Goal: Task Accomplishment & Management: Use online tool/utility

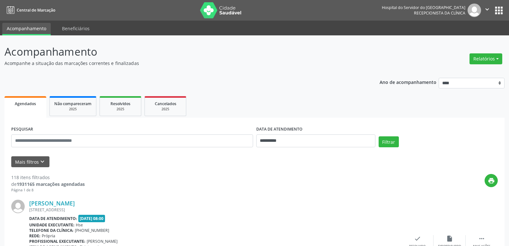
click at [32, 109] on link "Agendados" at bounding box center [25, 107] width 42 height 22
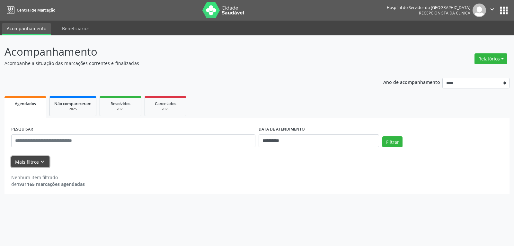
click at [26, 160] on button "Mais filtros keyboard_arrow_down" at bounding box center [30, 161] width 38 height 11
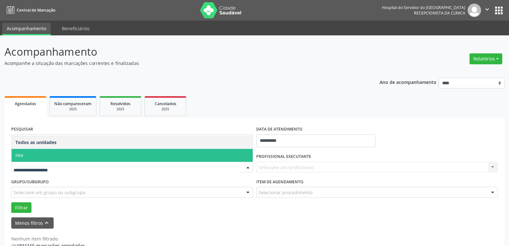
click at [41, 154] on span "Hse" at bounding box center [132, 155] width 241 height 13
click at [41, 154] on div "UNIDADE EXECUTANTE Todos as unidades Hse Nenhum resultado encontrado para: " " …" at bounding box center [132, 164] width 245 height 25
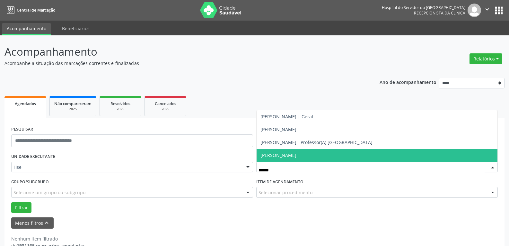
type input "*******"
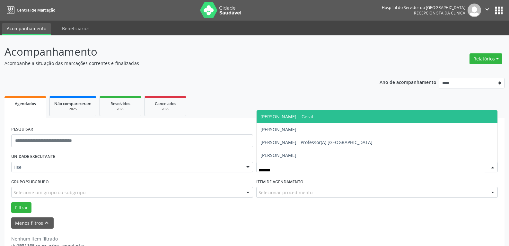
click at [297, 116] on span "[PERSON_NAME] | Geral" at bounding box center [287, 116] width 53 height 6
click at [297, 116] on div "**********" at bounding box center [254, 174] width 500 height 161
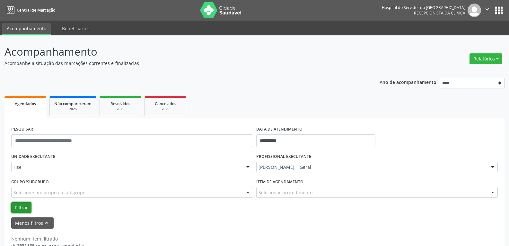
drag, startPoint x: 21, startPoint y: 205, endPoint x: 47, endPoint y: 194, distance: 28.5
click at [21, 205] on button "Filtrar" at bounding box center [21, 207] width 20 height 11
click at [15, 207] on button "Filtrar" at bounding box center [21, 207] width 20 height 11
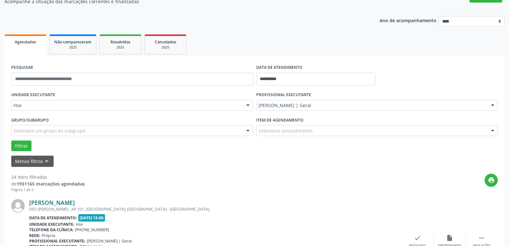
scroll to position [64, 0]
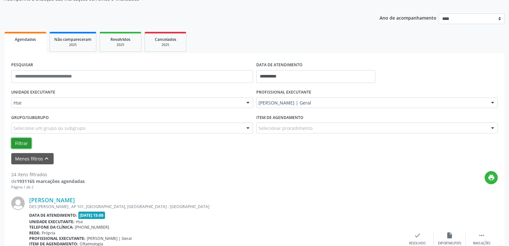
click at [20, 142] on button "Filtrar" at bounding box center [21, 143] width 20 height 11
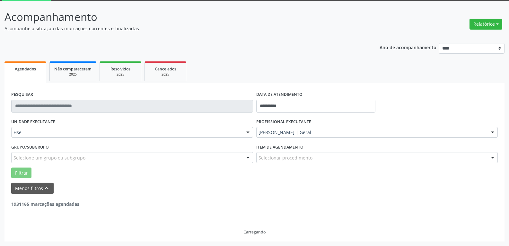
click at [21, 142] on div "UNIDADE EXECUTANTE Hse Todos as unidades Hse Nenhum resultado encontrado para: …" at bounding box center [132, 129] width 245 height 25
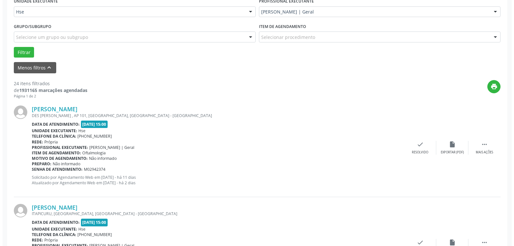
scroll to position [161, 0]
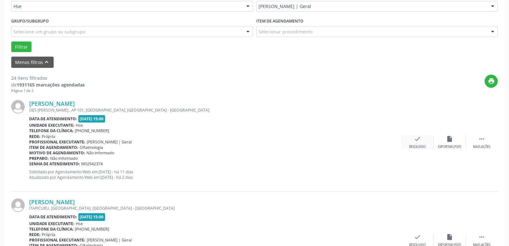
click at [421, 143] on div "check Resolvido" at bounding box center [418, 142] width 32 height 14
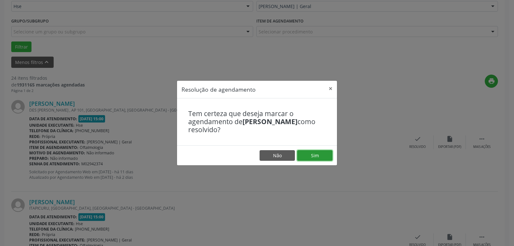
click at [314, 154] on button "Sim" at bounding box center [314, 155] width 35 height 11
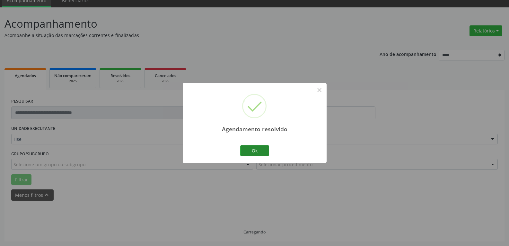
scroll to position [35, 0]
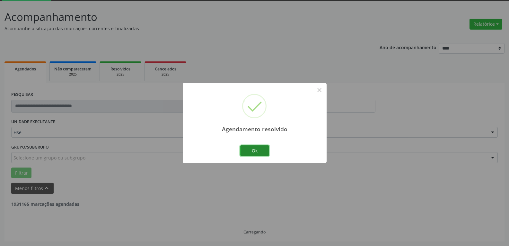
drag, startPoint x: 252, startPoint y: 152, endPoint x: 324, endPoint y: 142, distance: 73.4
click at [252, 152] on button "Ok" at bounding box center [254, 150] width 29 height 11
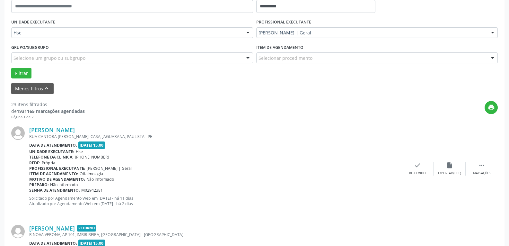
scroll to position [195, 0]
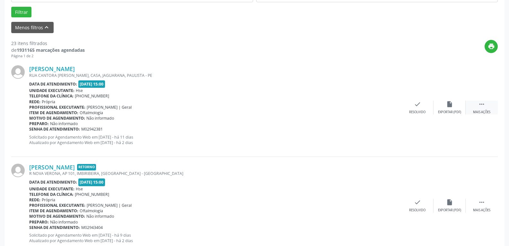
click at [482, 109] on div " Mais ações" at bounding box center [482, 108] width 32 height 14
click at [450, 106] on icon "alarm_off" at bounding box center [449, 104] width 7 height 7
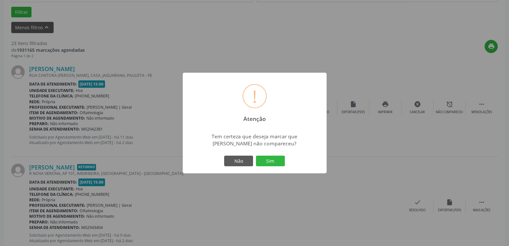
click at [276, 159] on button "Sim" at bounding box center [270, 161] width 29 height 11
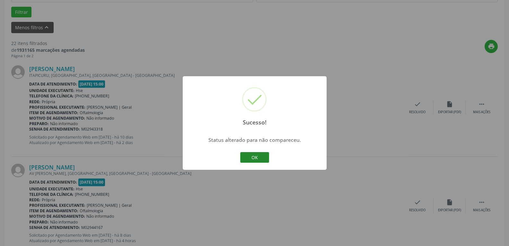
click at [254, 157] on button "OK" at bounding box center [254, 157] width 29 height 11
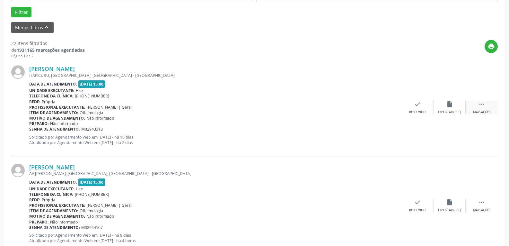
click at [484, 108] on div " Mais ações" at bounding box center [482, 108] width 32 height 14
click at [449, 104] on icon "alarm_off" at bounding box center [449, 104] width 7 height 7
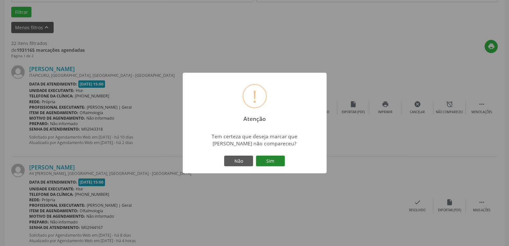
click at [272, 159] on button "Sim" at bounding box center [270, 161] width 29 height 11
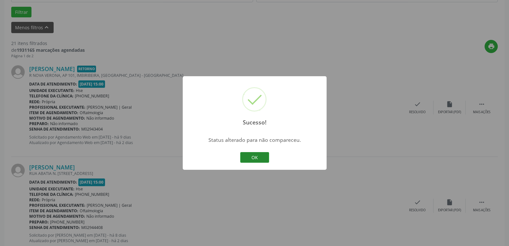
click at [251, 156] on button "OK" at bounding box center [254, 157] width 29 height 11
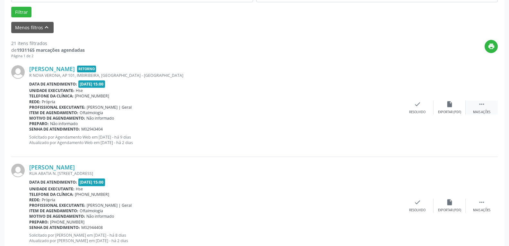
click at [483, 110] on div " Mais ações" at bounding box center [482, 108] width 32 height 14
click at [446, 105] on icon "alarm_off" at bounding box center [449, 104] width 7 height 7
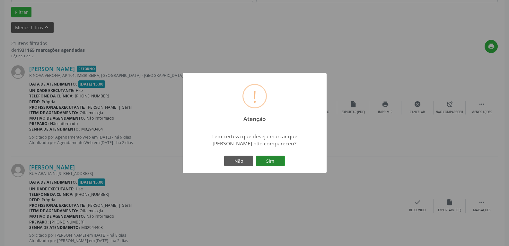
click at [269, 158] on button "Sim" at bounding box center [270, 161] width 29 height 11
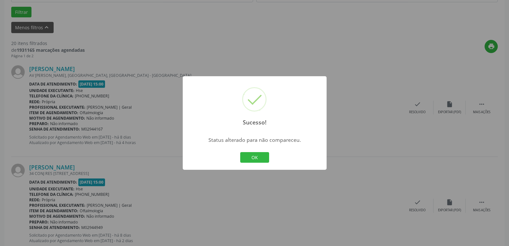
drag, startPoint x: 260, startPoint y: 158, endPoint x: 333, endPoint y: 127, distance: 79.8
click at [264, 156] on button "OK" at bounding box center [254, 157] width 29 height 11
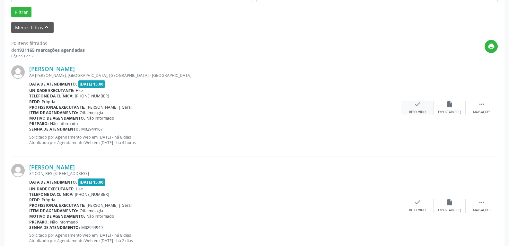
click at [415, 107] on icon "check" at bounding box center [417, 104] width 7 height 7
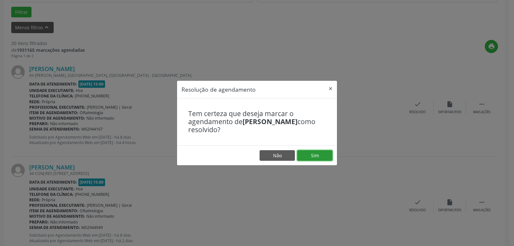
click at [320, 156] on button "Sim" at bounding box center [314, 155] width 35 height 11
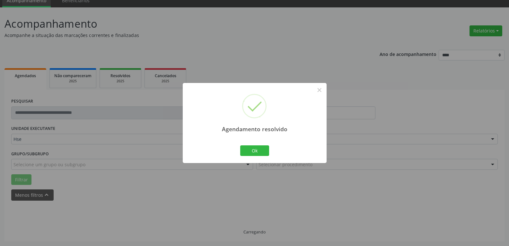
scroll to position [35, 0]
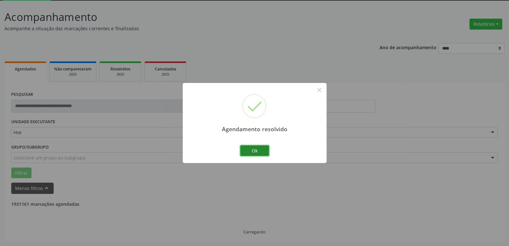
click at [254, 150] on button "Ok" at bounding box center [254, 150] width 29 height 11
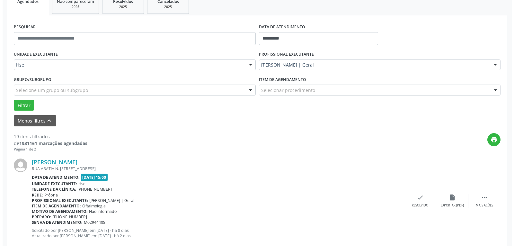
scroll to position [195, 0]
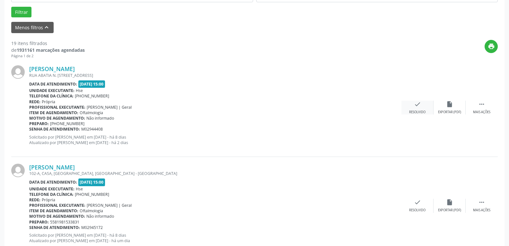
click at [417, 113] on div "Resolvido" at bounding box center [417, 112] width 16 height 4
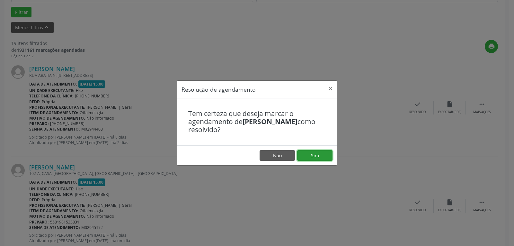
click at [313, 156] on button "Sim" at bounding box center [314, 155] width 35 height 11
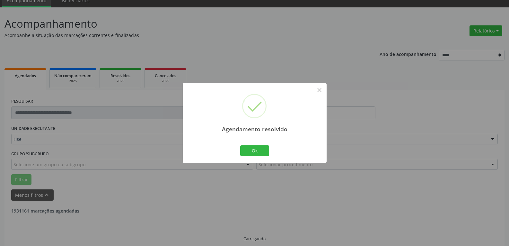
scroll to position [35, 0]
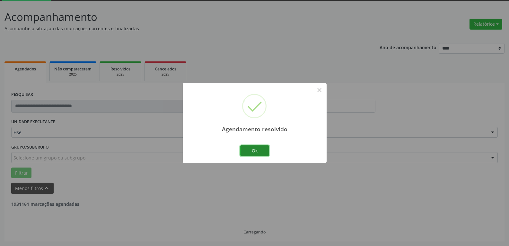
click at [256, 151] on button "Ok" at bounding box center [254, 150] width 29 height 11
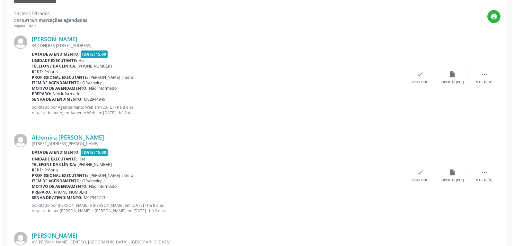
scroll to position [228, 0]
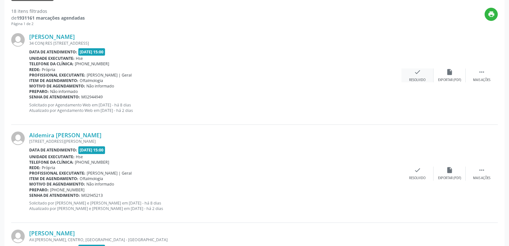
click at [416, 76] on div "check Resolvido" at bounding box center [418, 75] width 32 height 14
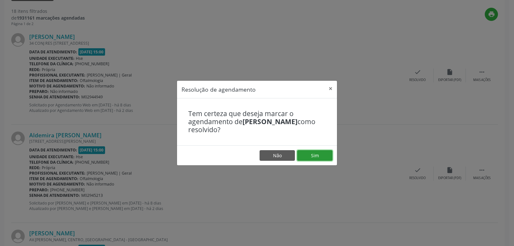
click at [311, 156] on button "Sim" at bounding box center [314, 155] width 35 height 11
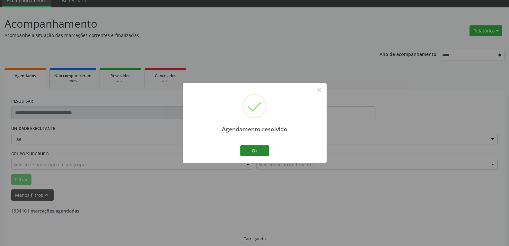
scroll to position [35, 0]
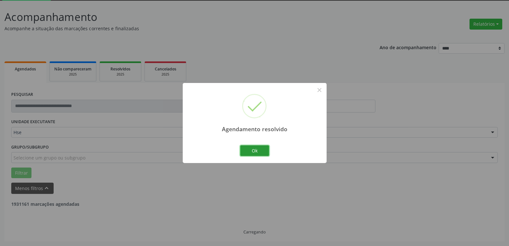
drag, startPoint x: 264, startPoint y: 150, endPoint x: 268, endPoint y: 150, distance: 3.9
click at [264, 150] on button "Ok" at bounding box center [254, 150] width 29 height 11
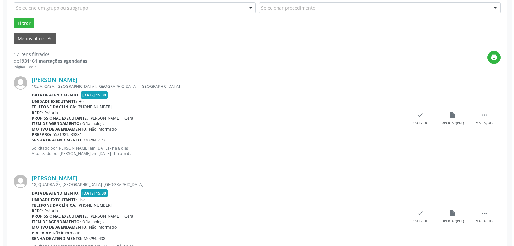
scroll to position [195, 0]
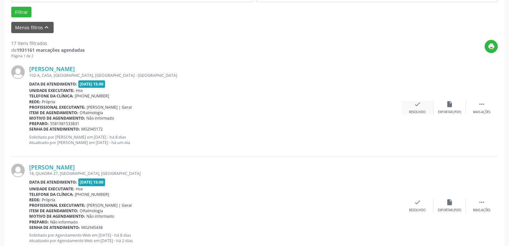
click at [415, 105] on icon "check" at bounding box center [417, 104] width 7 height 7
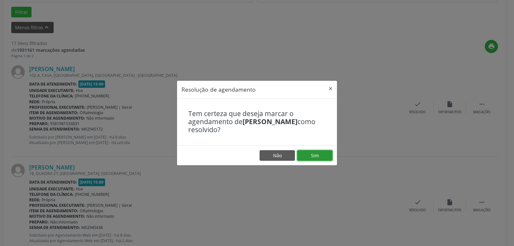
click at [313, 155] on button "Sim" at bounding box center [314, 155] width 35 height 11
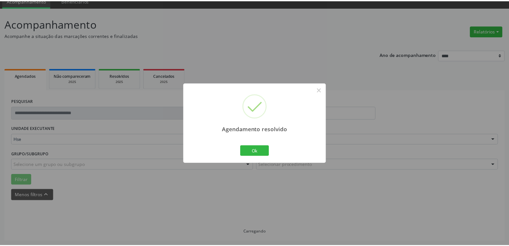
scroll to position [28, 0]
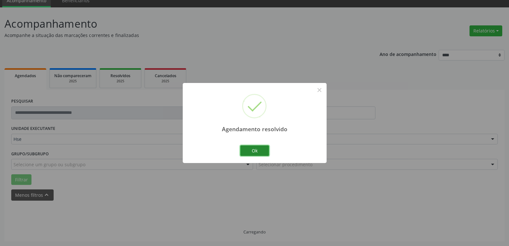
click at [257, 149] on button "Ok" at bounding box center [254, 150] width 29 height 11
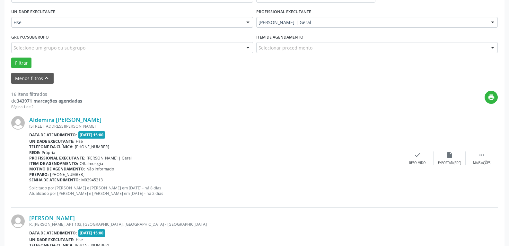
scroll to position [156, 0]
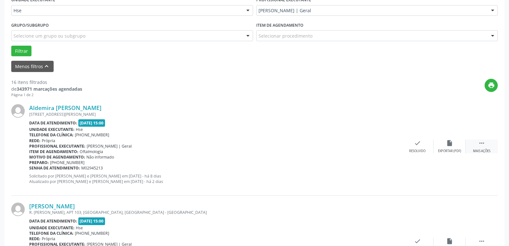
drag, startPoint x: 482, startPoint y: 146, endPoint x: 461, endPoint y: 165, distance: 27.8
click at [482, 147] on icon "" at bounding box center [481, 142] width 7 height 7
click at [450, 146] on icon "alarm_off" at bounding box center [449, 142] width 7 height 7
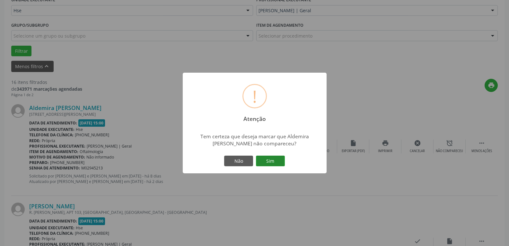
click at [269, 161] on button "Sim" at bounding box center [270, 161] width 29 height 11
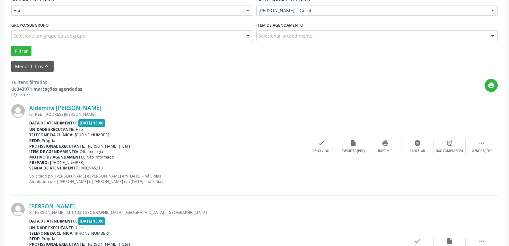
scroll to position [35, 0]
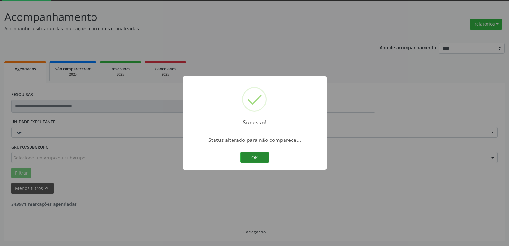
click at [253, 155] on button "OK" at bounding box center [254, 157] width 29 height 11
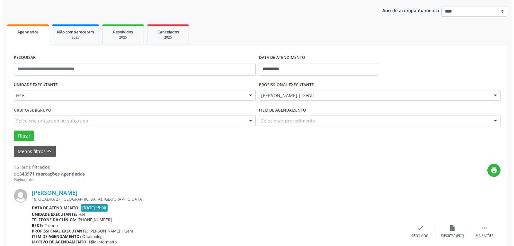
scroll to position [163, 0]
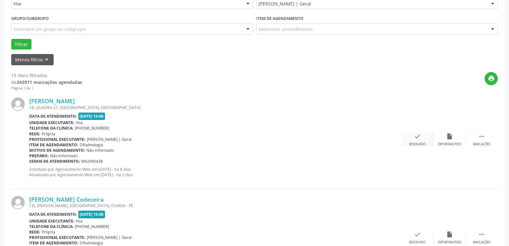
click at [418, 140] on div "check Resolvido" at bounding box center [418, 140] width 32 height 14
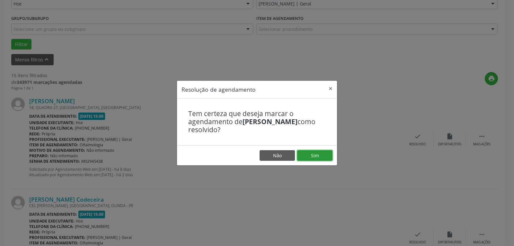
drag, startPoint x: 319, startPoint y: 156, endPoint x: 297, endPoint y: 156, distance: 22.2
click at [318, 156] on button "Sim" at bounding box center [314, 155] width 35 height 11
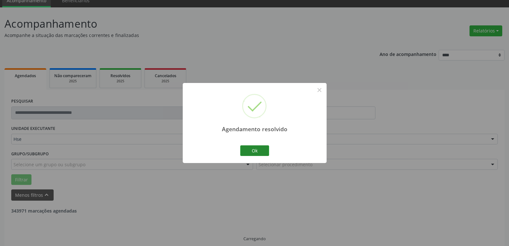
scroll to position [35, 0]
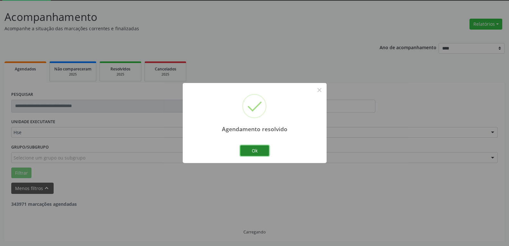
click at [257, 150] on button "Ok" at bounding box center [254, 150] width 29 height 11
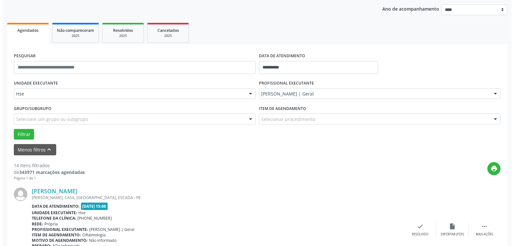
scroll to position [195, 0]
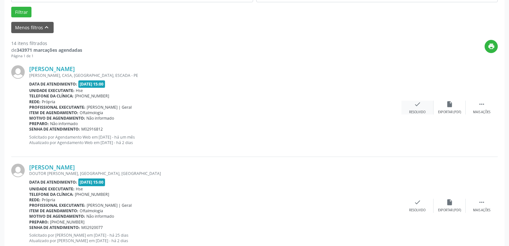
click at [417, 109] on div "check Resolvido" at bounding box center [418, 108] width 32 height 14
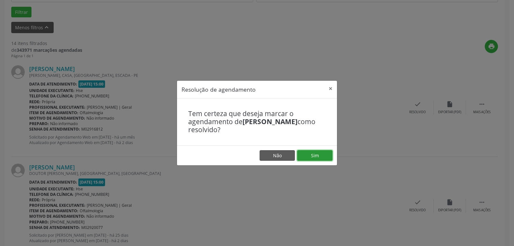
click at [315, 156] on button "Sim" at bounding box center [314, 155] width 35 height 11
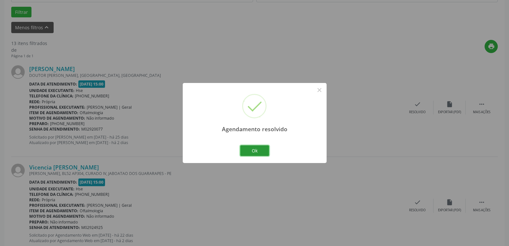
drag, startPoint x: 252, startPoint y: 151, endPoint x: 261, endPoint y: 147, distance: 10.0
click at [253, 151] on button "Ok" at bounding box center [254, 150] width 29 height 11
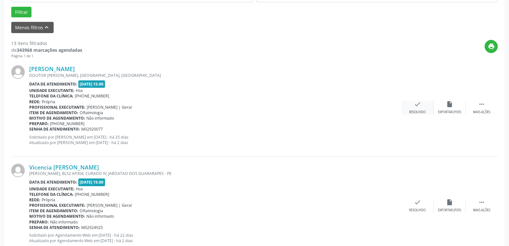
click at [417, 106] on icon "check" at bounding box center [417, 104] width 7 height 7
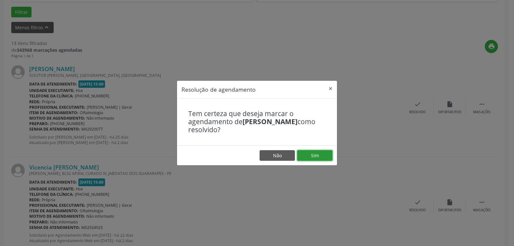
click at [317, 153] on button "Sim" at bounding box center [314, 155] width 35 height 11
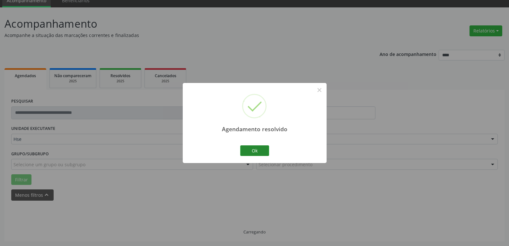
scroll to position [35, 0]
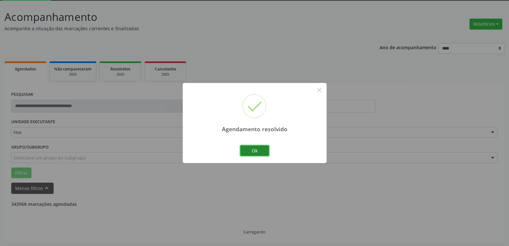
click at [251, 153] on button "Ok" at bounding box center [254, 150] width 29 height 11
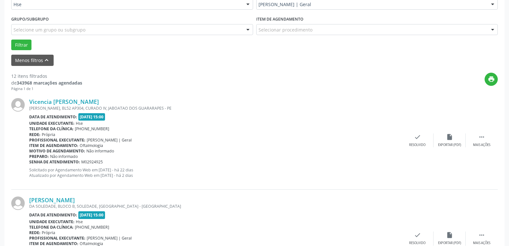
scroll to position [163, 0]
click at [480, 142] on div " Mais ações" at bounding box center [482, 140] width 32 height 14
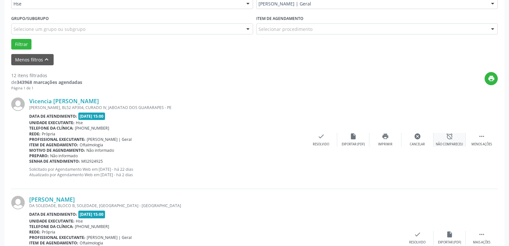
click at [449, 139] on icon "alarm_off" at bounding box center [449, 136] width 7 height 7
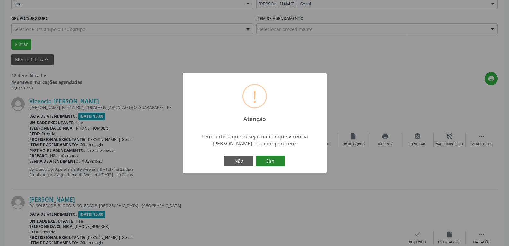
click at [280, 161] on button "Sim" at bounding box center [270, 161] width 29 height 11
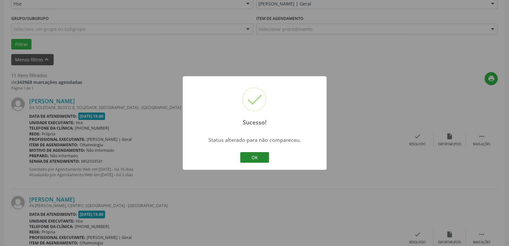
click at [251, 156] on button "OK" at bounding box center [254, 157] width 29 height 11
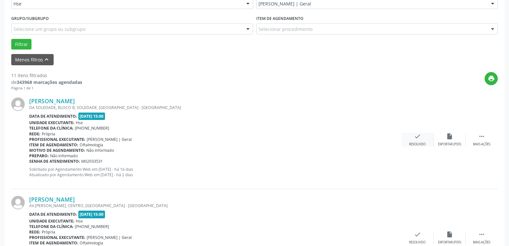
click at [421, 138] on icon "check" at bounding box center [417, 136] width 7 height 7
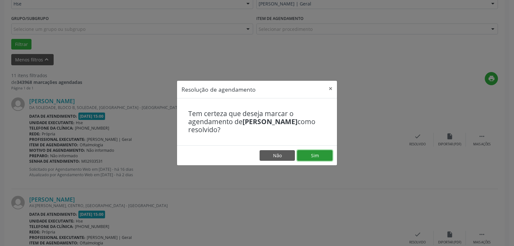
click at [312, 154] on button "Sim" at bounding box center [314, 155] width 35 height 11
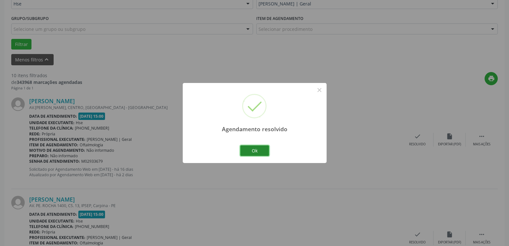
click at [258, 150] on button "Ok" at bounding box center [254, 150] width 29 height 11
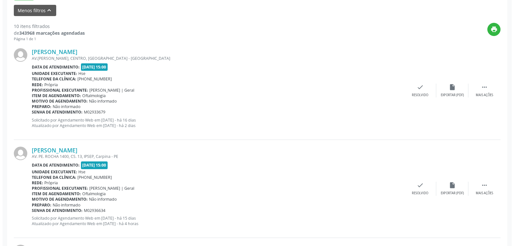
scroll to position [195, 0]
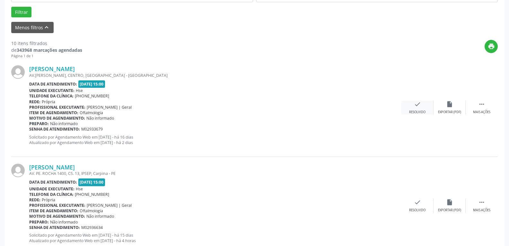
click at [421, 109] on div "check Resolvido" at bounding box center [418, 108] width 32 height 14
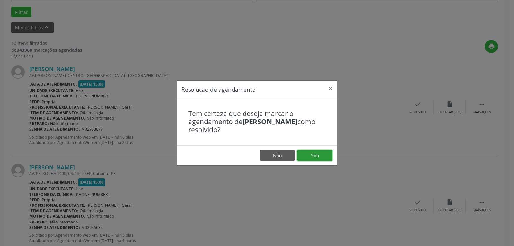
click at [321, 154] on button "Sim" at bounding box center [314, 155] width 35 height 11
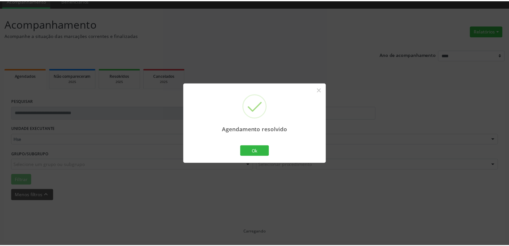
scroll to position [28, 0]
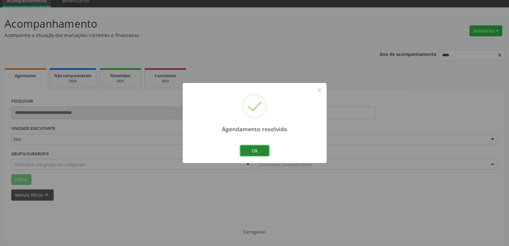
click at [255, 147] on button "Ok" at bounding box center [254, 150] width 29 height 11
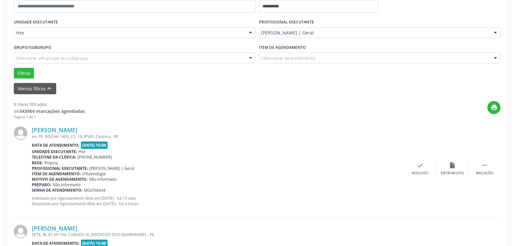
scroll to position [156, 0]
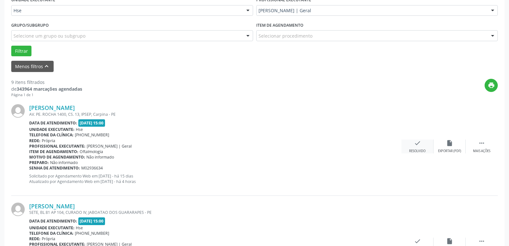
click at [418, 145] on icon "check" at bounding box center [417, 142] width 7 height 7
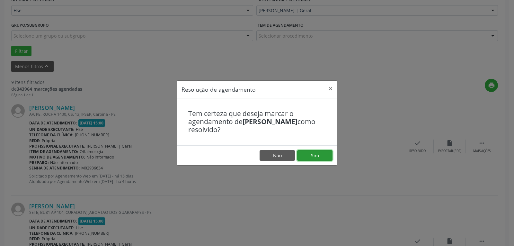
click at [317, 156] on button "Sim" at bounding box center [314, 155] width 35 height 11
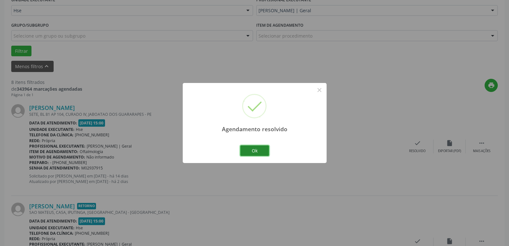
click at [253, 148] on button "Ok" at bounding box center [254, 150] width 29 height 11
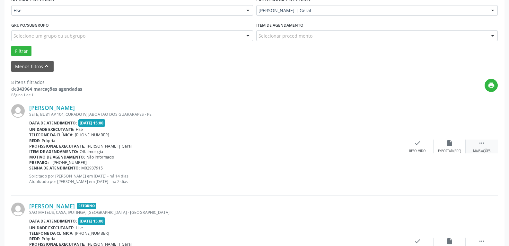
drag, startPoint x: 487, startPoint y: 144, endPoint x: 483, endPoint y: 146, distance: 4.5
click at [484, 145] on div " Mais ações" at bounding box center [482, 146] width 32 height 14
click at [451, 145] on icon "alarm_off" at bounding box center [449, 142] width 7 height 7
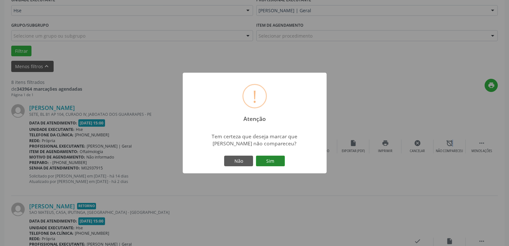
click at [275, 161] on button "Sim" at bounding box center [270, 161] width 29 height 11
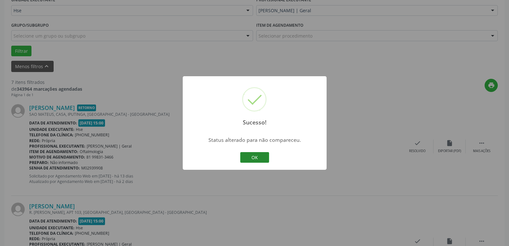
click at [258, 154] on button "OK" at bounding box center [254, 157] width 29 height 11
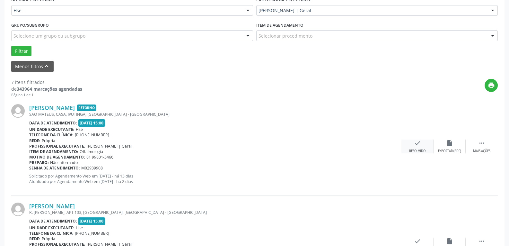
click at [417, 147] on div "check Resolvido" at bounding box center [418, 146] width 32 height 14
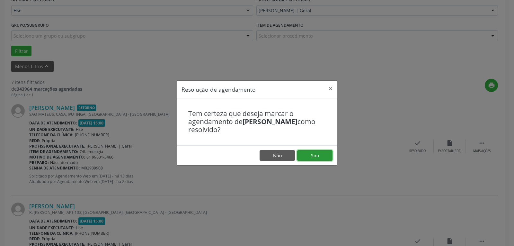
click at [317, 152] on button "Sim" at bounding box center [314, 155] width 35 height 11
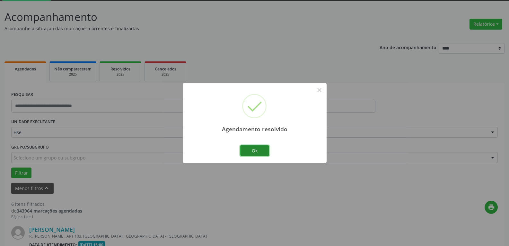
click at [257, 146] on button "Ok" at bounding box center [254, 150] width 29 height 11
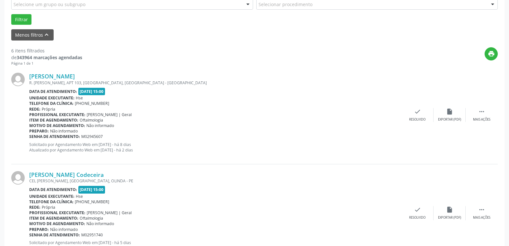
scroll to position [195, 0]
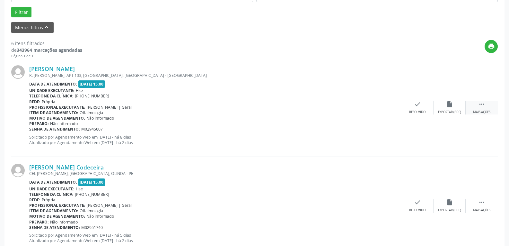
drag, startPoint x: 485, startPoint y: 107, endPoint x: 470, endPoint y: 109, distance: 15.5
click at [484, 107] on icon "" at bounding box center [481, 104] width 7 height 7
click at [446, 107] on div "alarm_off Não compareceu" at bounding box center [450, 108] width 32 height 14
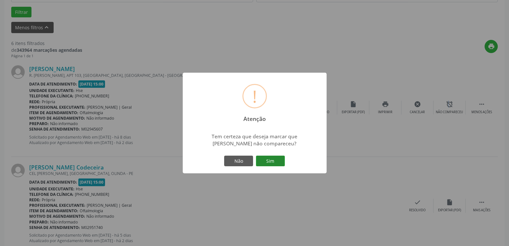
click at [272, 162] on button "Sim" at bounding box center [270, 161] width 29 height 11
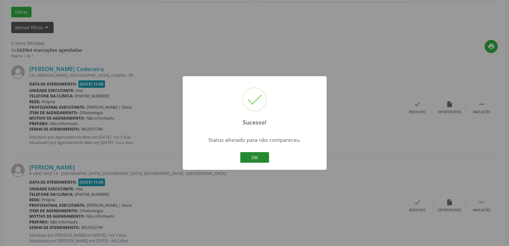
drag, startPoint x: 253, startPoint y: 155, endPoint x: 239, endPoint y: 142, distance: 18.6
click at [253, 155] on button "OK" at bounding box center [254, 157] width 29 height 11
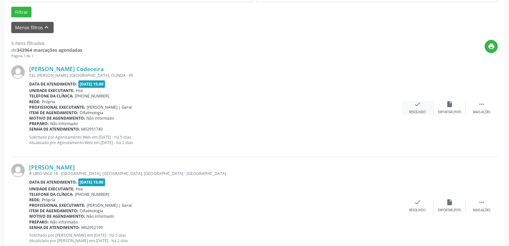
click at [418, 108] on icon "check" at bounding box center [417, 104] width 7 height 7
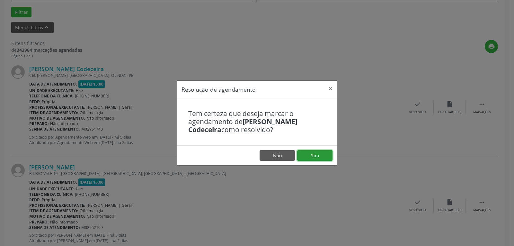
click at [317, 155] on button "Sim" at bounding box center [314, 155] width 35 height 11
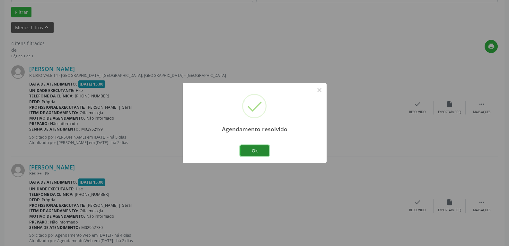
click at [257, 152] on button "Ok" at bounding box center [254, 150] width 29 height 11
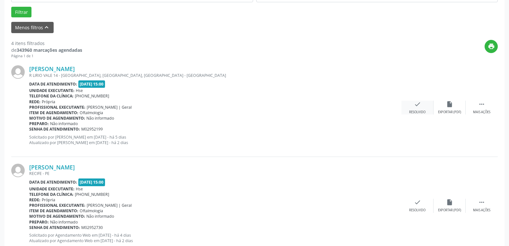
click at [416, 106] on icon "check" at bounding box center [417, 104] width 7 height 7
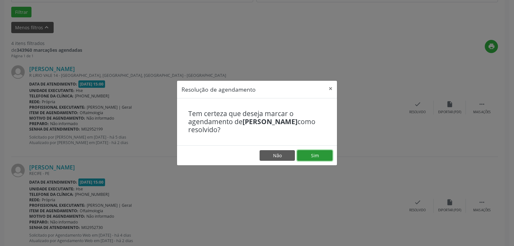
drag, startPoint x: 315, startPoint y: 154, endPoint x: 316, endPoint y: 146, distance: 7.8
click at [316, 152] on button "Sim" at bounding box center [314, 155] width 35 height 11
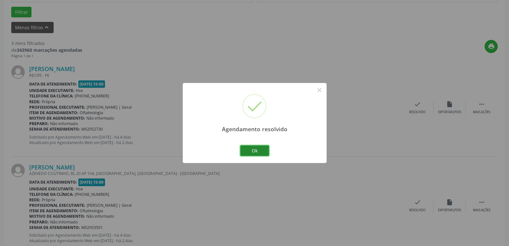
click at [252, 149] on button "Ok" at bounding box center [254, 150] width 29 height 11
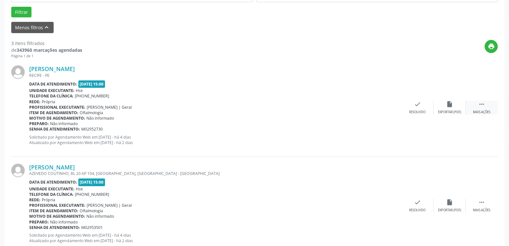
click at [483, 108] on div " Mais ações" at bounding box center [482, 108] width 32 height 14
click at [447, 112] on div "Não compareceu" at bounding box center [449, 112] width 27 height 4
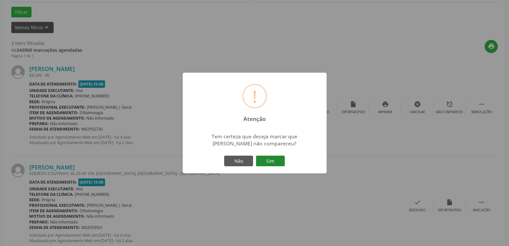
click at [272, 161] on button "Sim" at bounding box center [270, 161] width 29 height 11
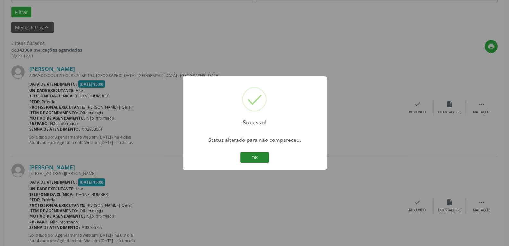
click at [256, 157] on button "OK" at bounding box center [254, 157] width 29 height 11
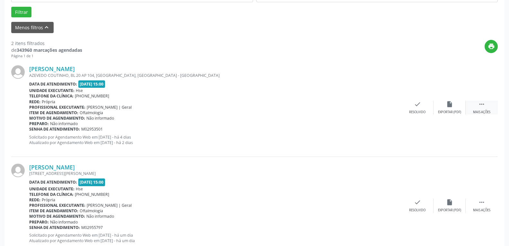
drag, startPoint x: 483, startPoint y: 109, endPoint x: 462, endPoint y: 117, distance: 22.1
click at [483, 109] on div " Mais ações" at bounding box center [482, 108] width 32 height 14
click at [447, 108] on div "alarm_off Não compareceu" at bounding box center [450, 108] width 32 height 14
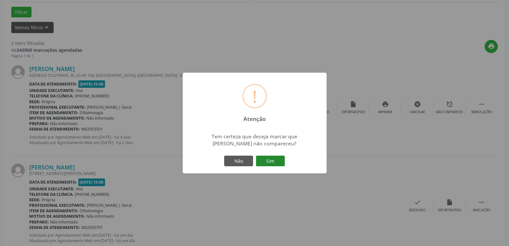
click at [269, 160] on button "Sim" at bounding box center [270, 161] width 29 height 11
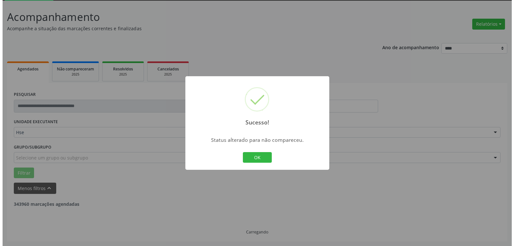
scroll to position [117, 0]
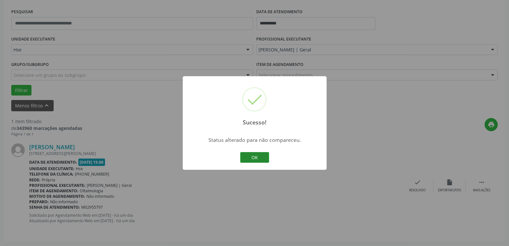
drag, startPoint x: 248, startPoint y: 155, endPoint x: 291, endPoint y: 136, distance: 47.5
click at [248, 155] on button "OK" at bounding box center [254, 157] width 29 height 11
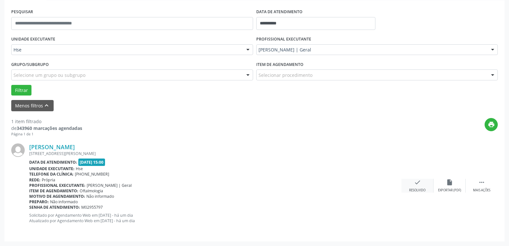
click at [417, 183] on icon "check" at bounding box center [417, 182] width 7 height 7
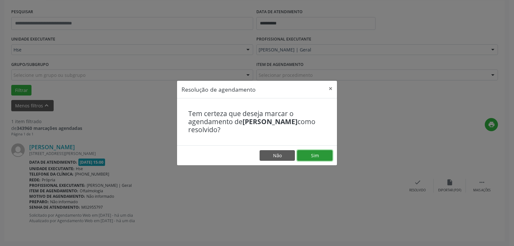
click at [319, 156] on button "Sim" at bounding box center [314, 155] width 35 height 11
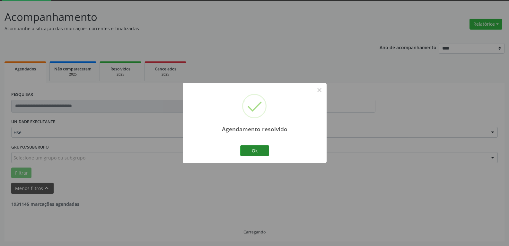
scroll to position [14, 0]
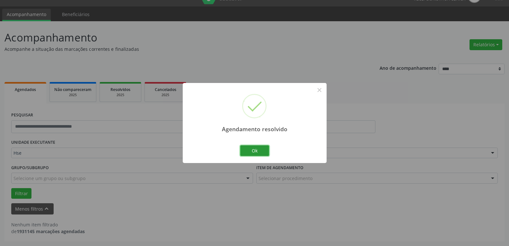
drag, startPoint x: 253, startPoint y: 145, endPoint x: 278, endPoint y: 136, distance: 26.4
click at [260, 142] on div "Agendamento resolvido × Ok Cancel" at bounding box center [255, 123] width 144 height 80
drag, startPoint x: 254, startPoint y: 151, endPoint x: 259, endPoint y: 149, distance: 5.5
click at [257, 149] on button "Ok" at bounding box center [254, 150] width 29 height 11
